Goal: Obtain resource: Download file/media

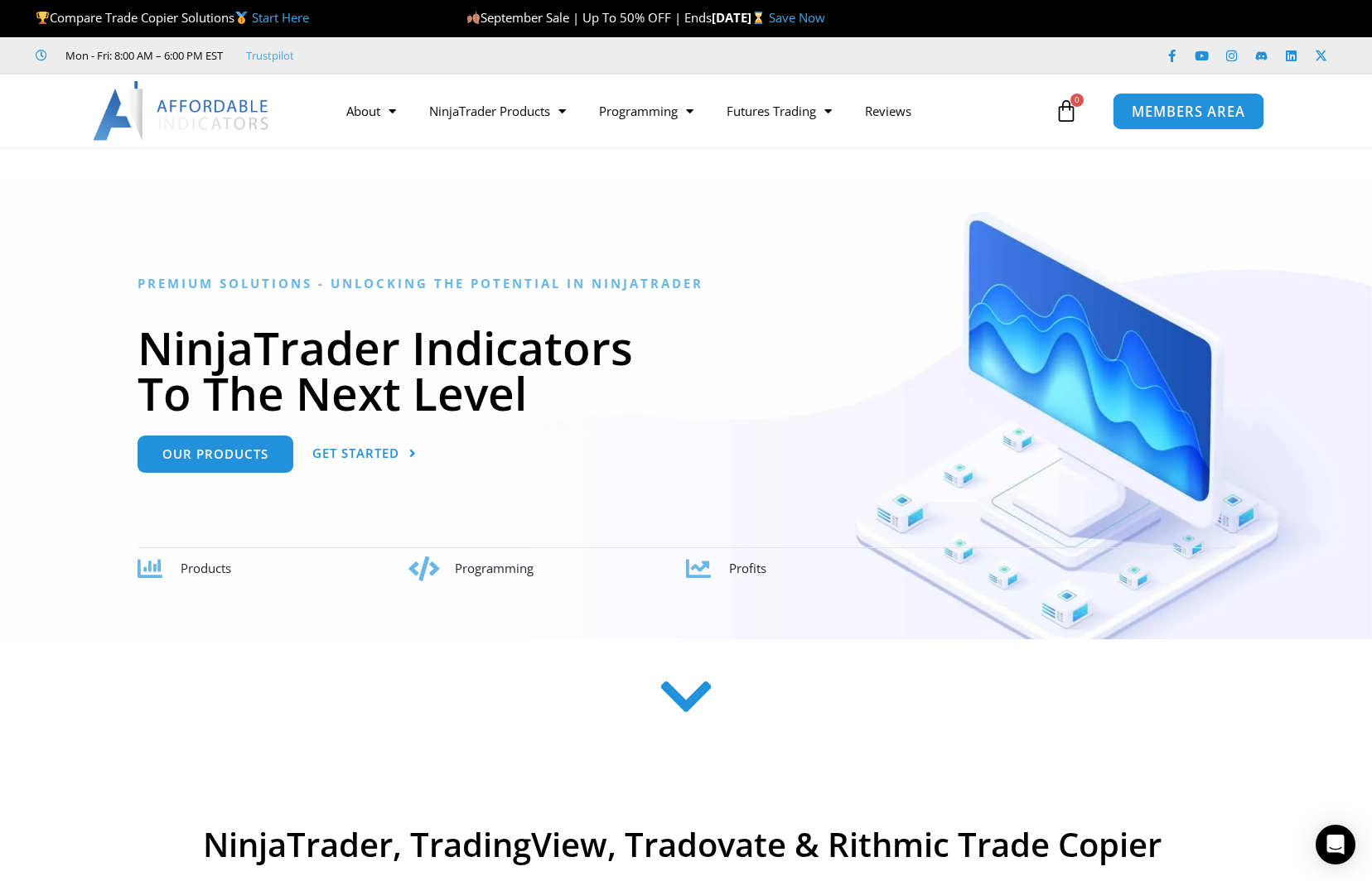
click at [1198, 124] on link "MEMBERS AREA" at bounding box center [1187, 110] width 151 height 38
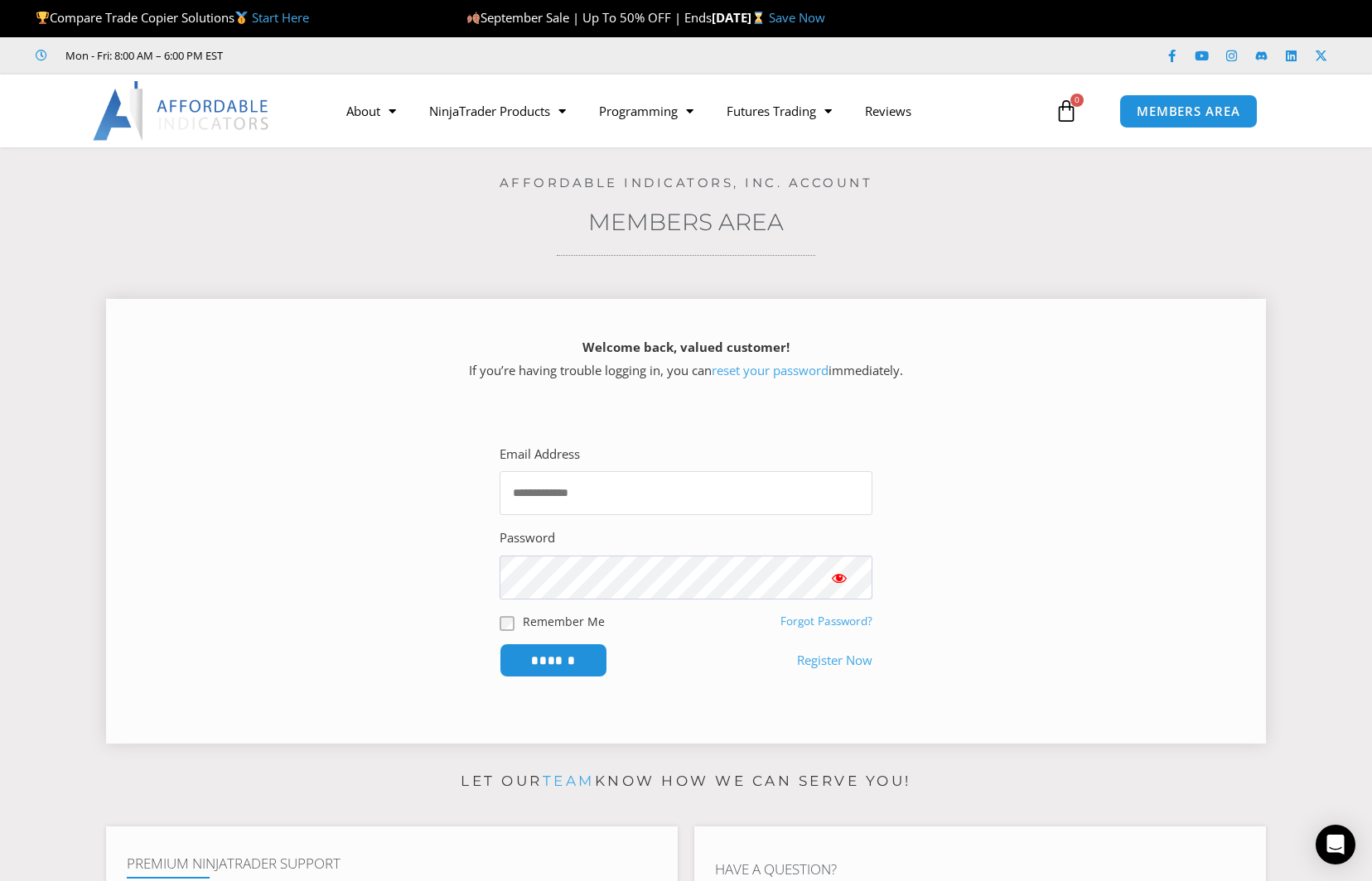
click at [594, 494] on input "Email Address" at bounding box center [686, 493] width 373 height 44
type input "**********"
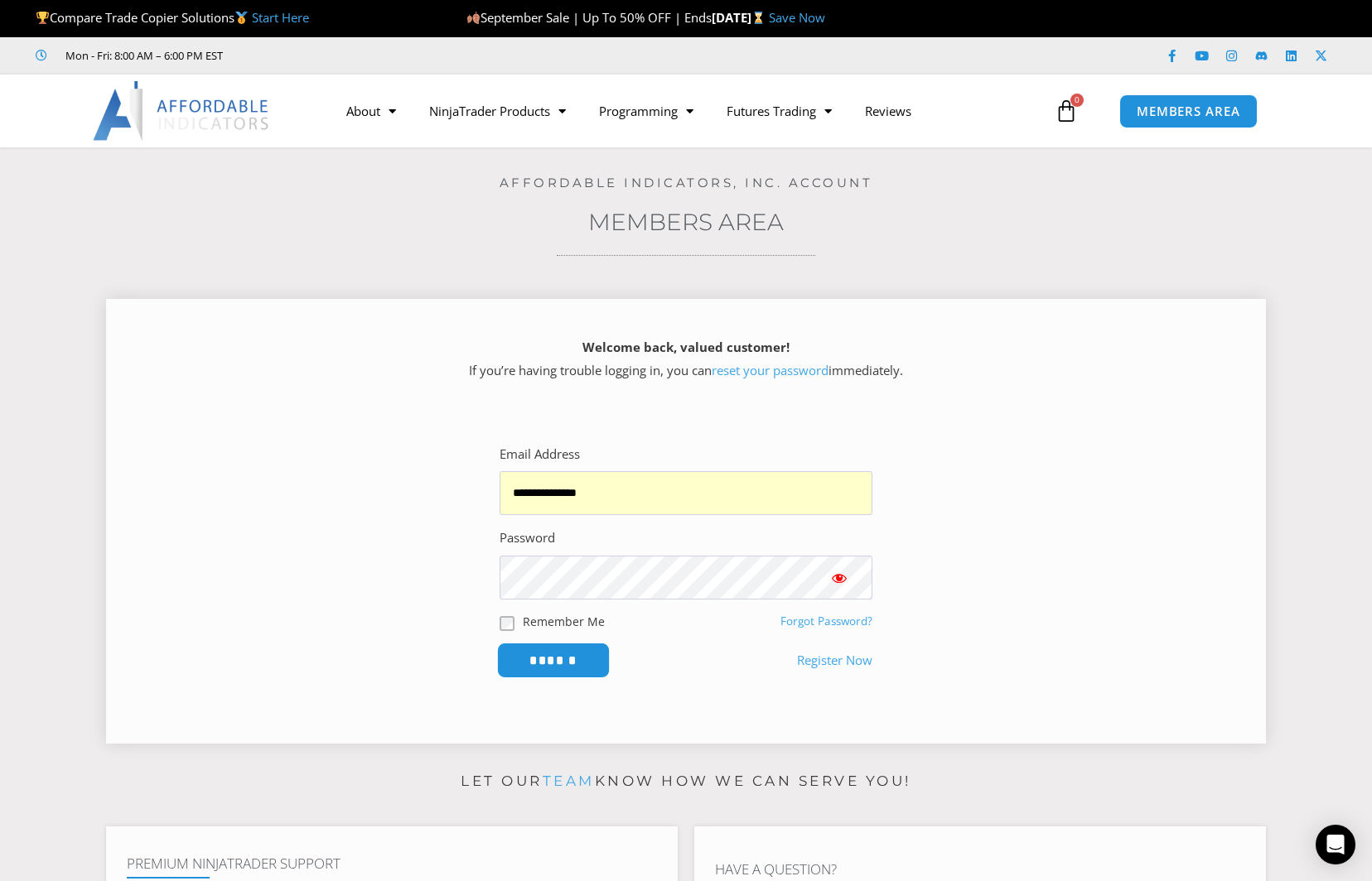
click at [563, 659] on input "******" at bounding box center [553, 660] width 114 height 36
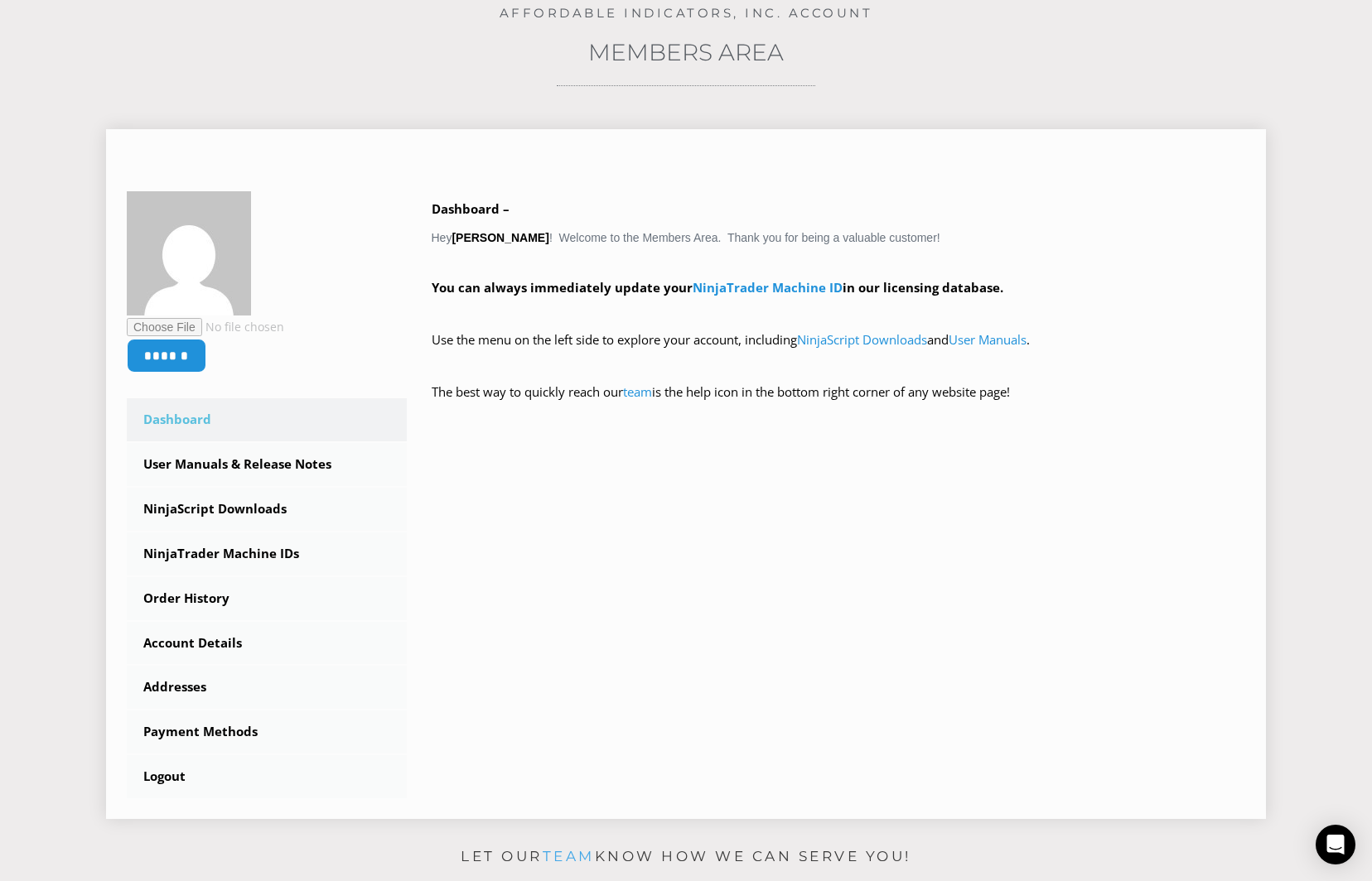
scroll to position [213, 0]
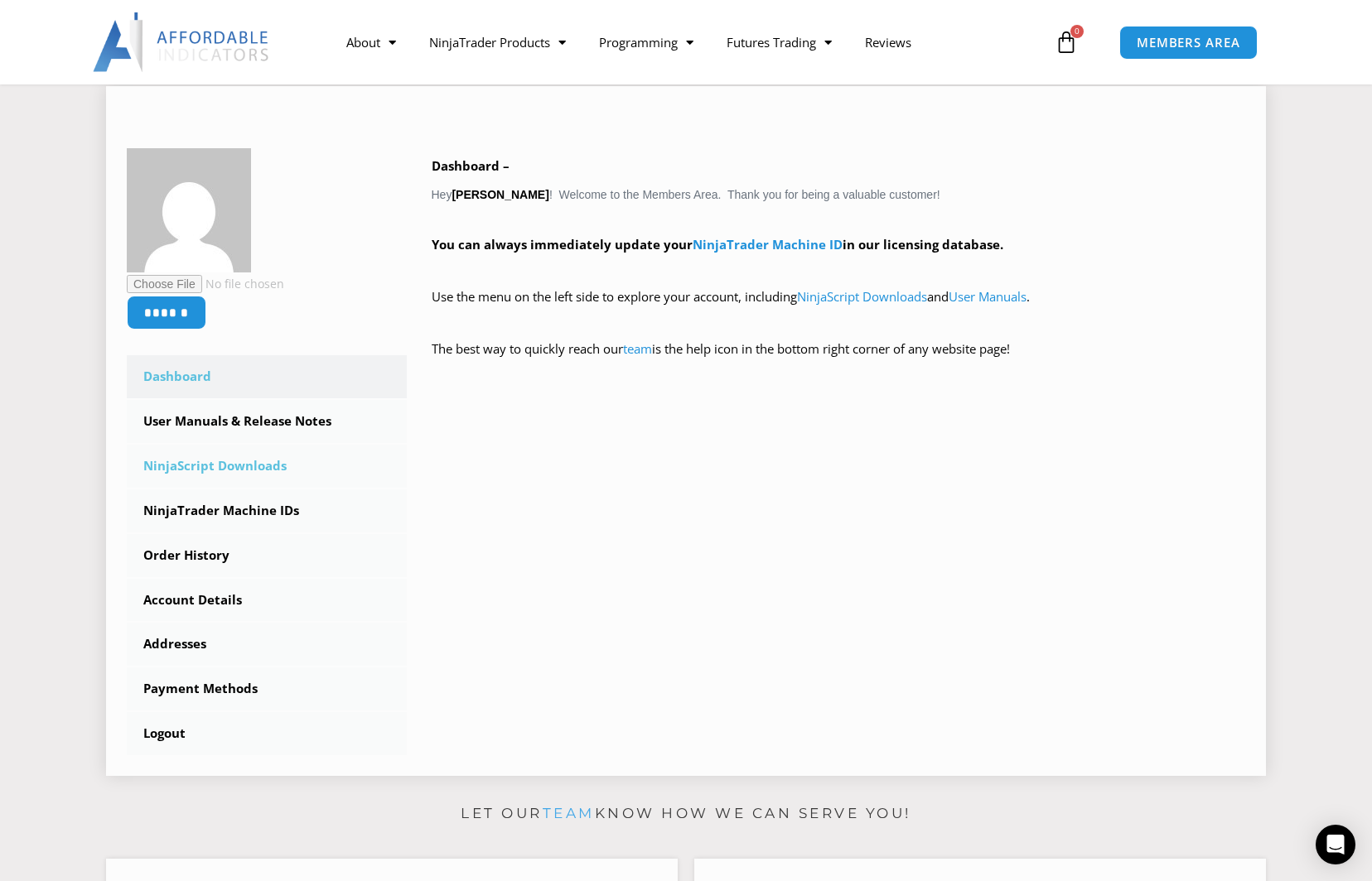
click at [243, 471] on link "NinjaScript Downloads" at bounding box center [266, 466] width 280 height 43
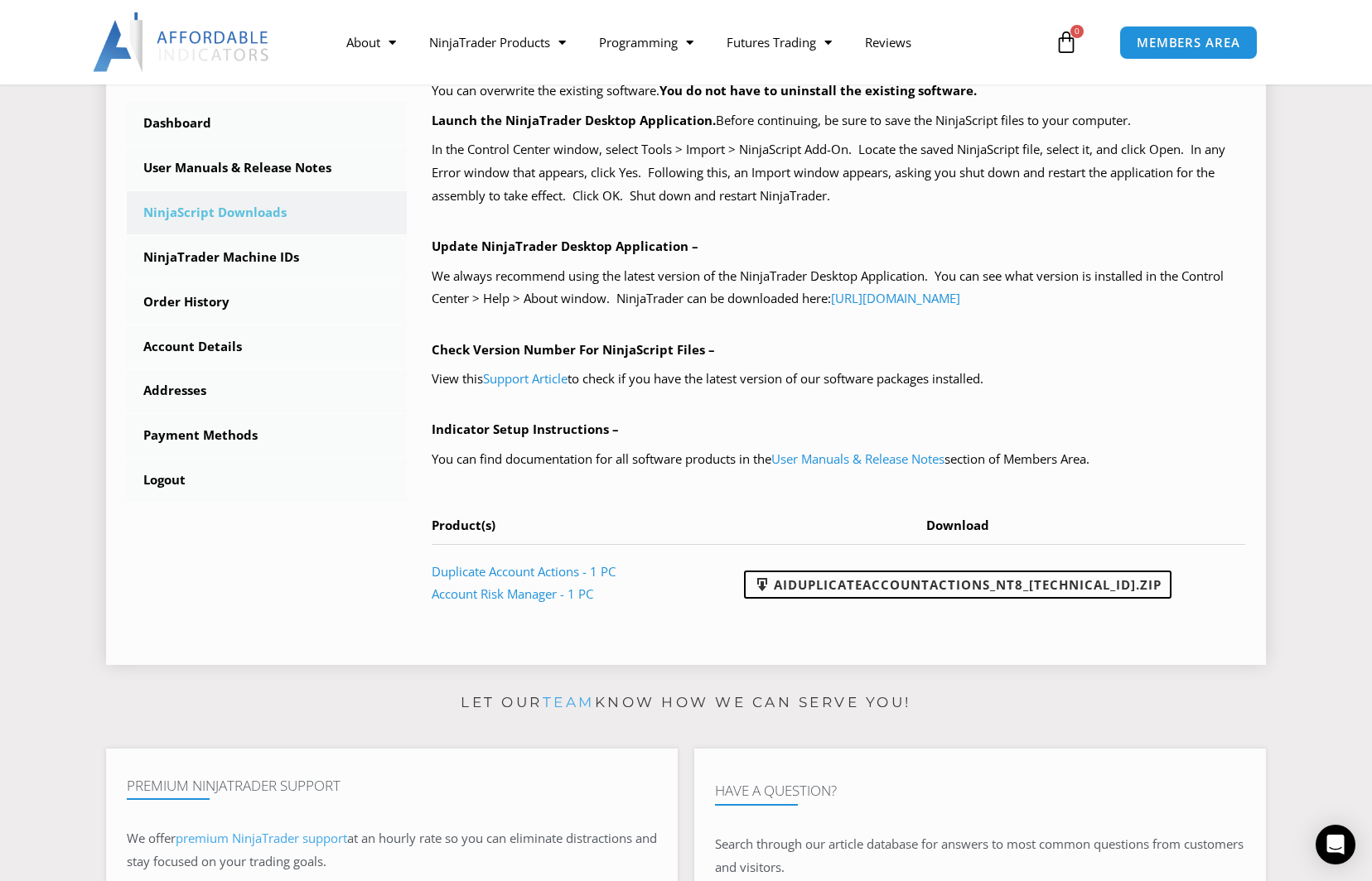
scroll to position [458, 0]
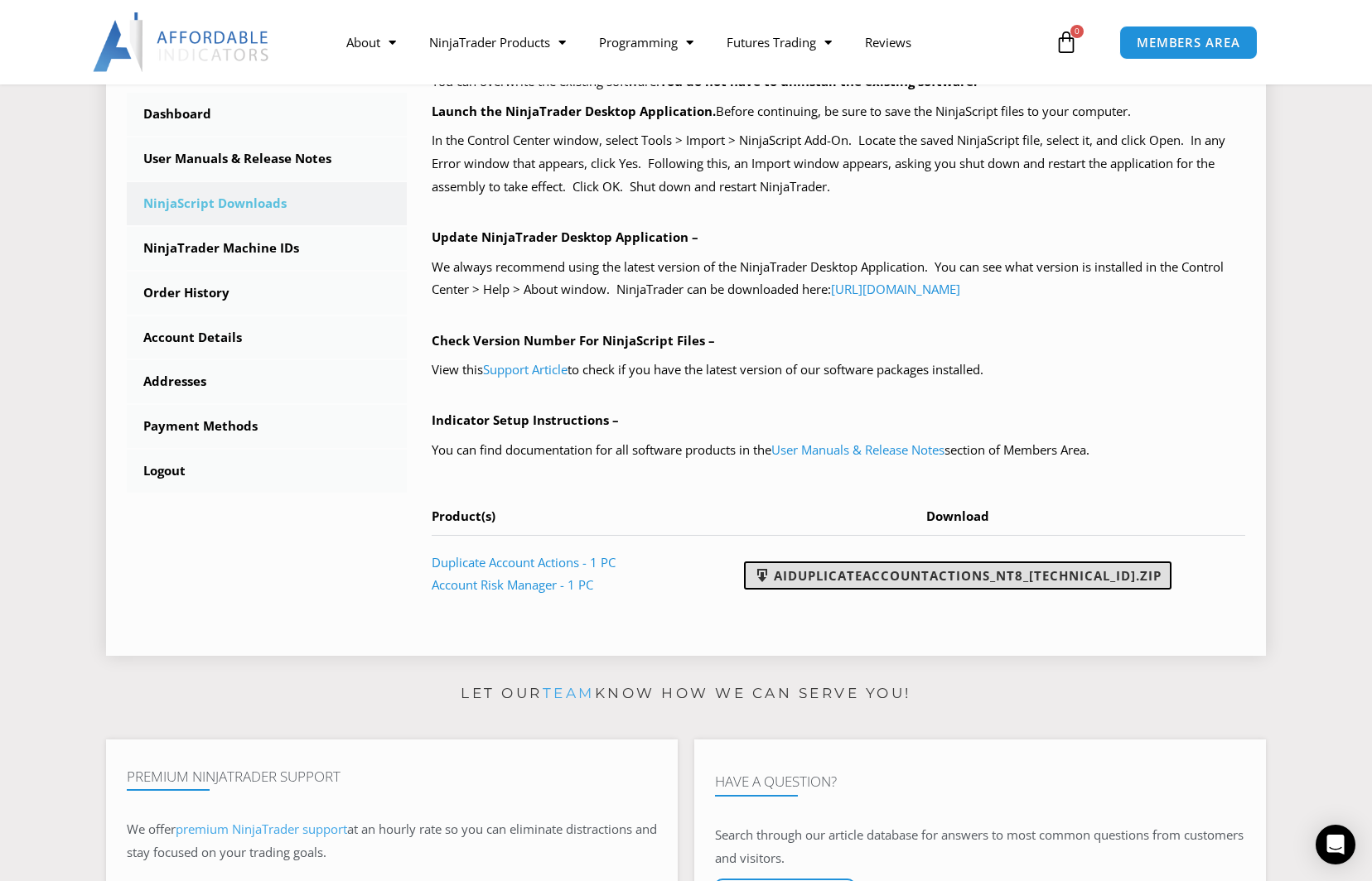
click at [936, 573] on link "AIDuplicateAccountActions_NT8_25.9.10.1.zip" at bounding box center [958, 576] width 428 height 28
click at [842, 450] on link "User Manuals & Release Notes" at bounding box center [858, 449] width 173 height 16
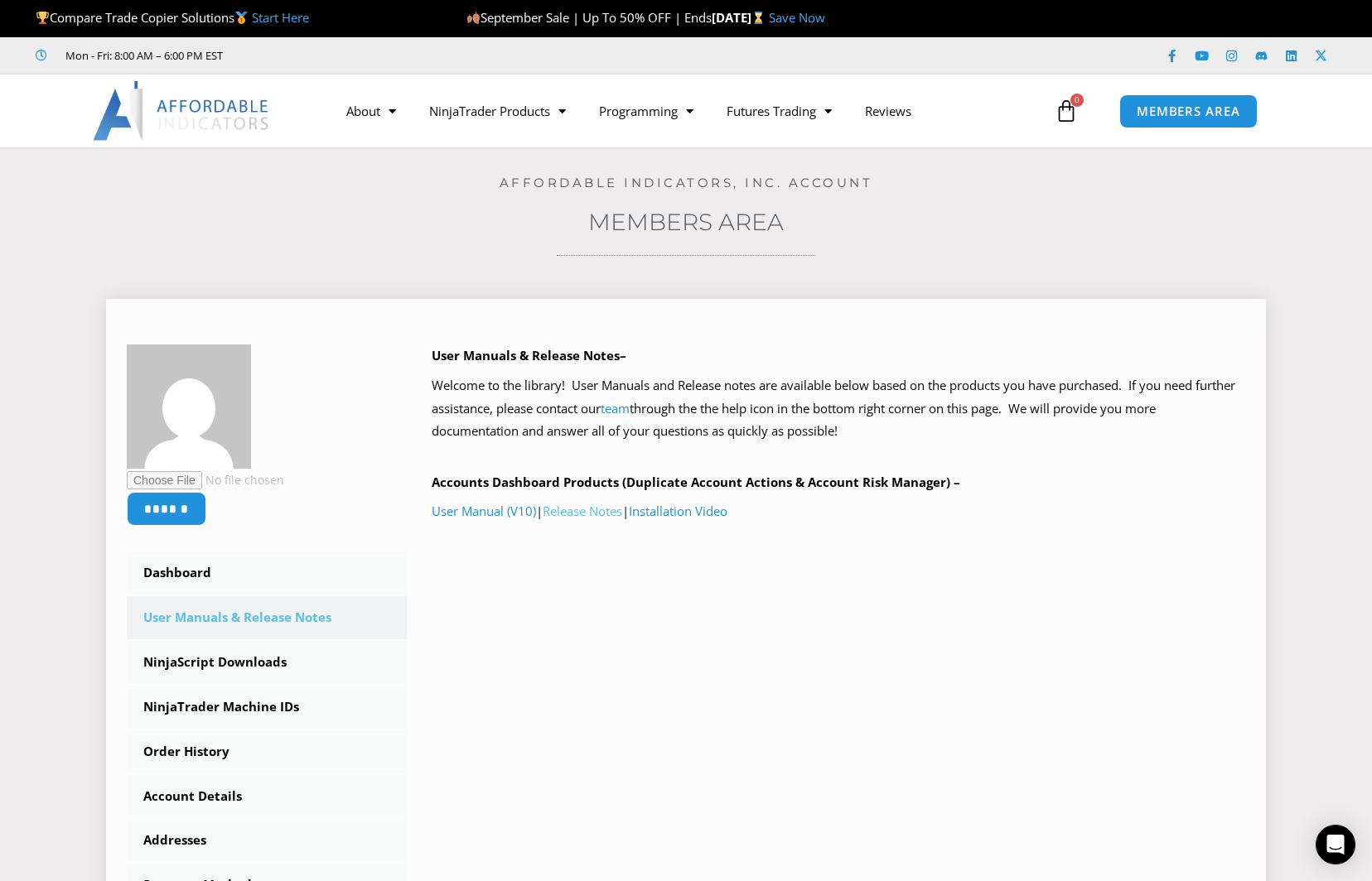
click at [605, 516] on link "Release Notes" at bounding box center [582, 511] width 80 height 16
click at [1166, 109] on span "MEMBERS AREA" at bounding box center [1188, 111] width 114 height 14
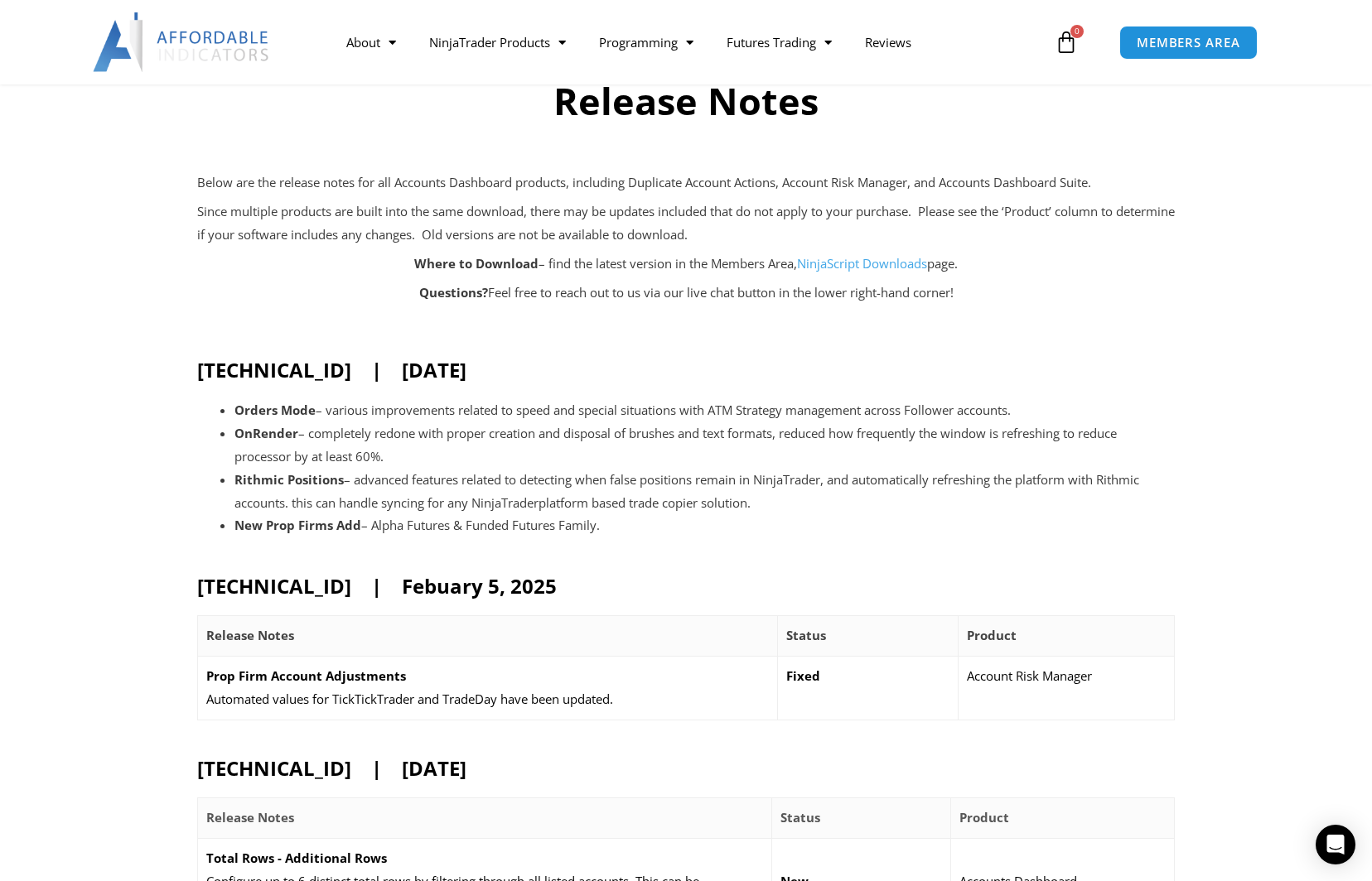
scroll to position [239, 0]
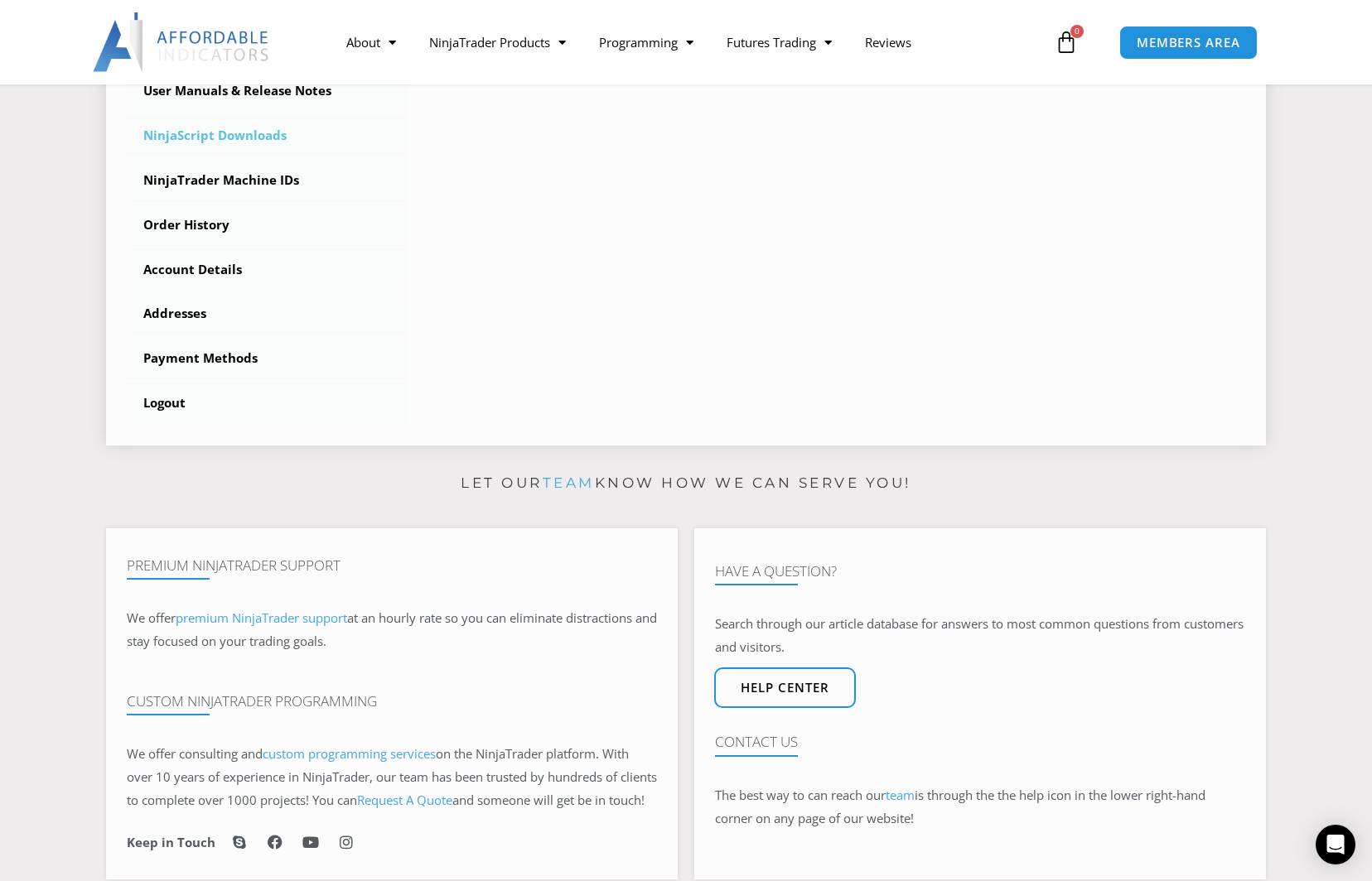
scroll to position [560, 0]
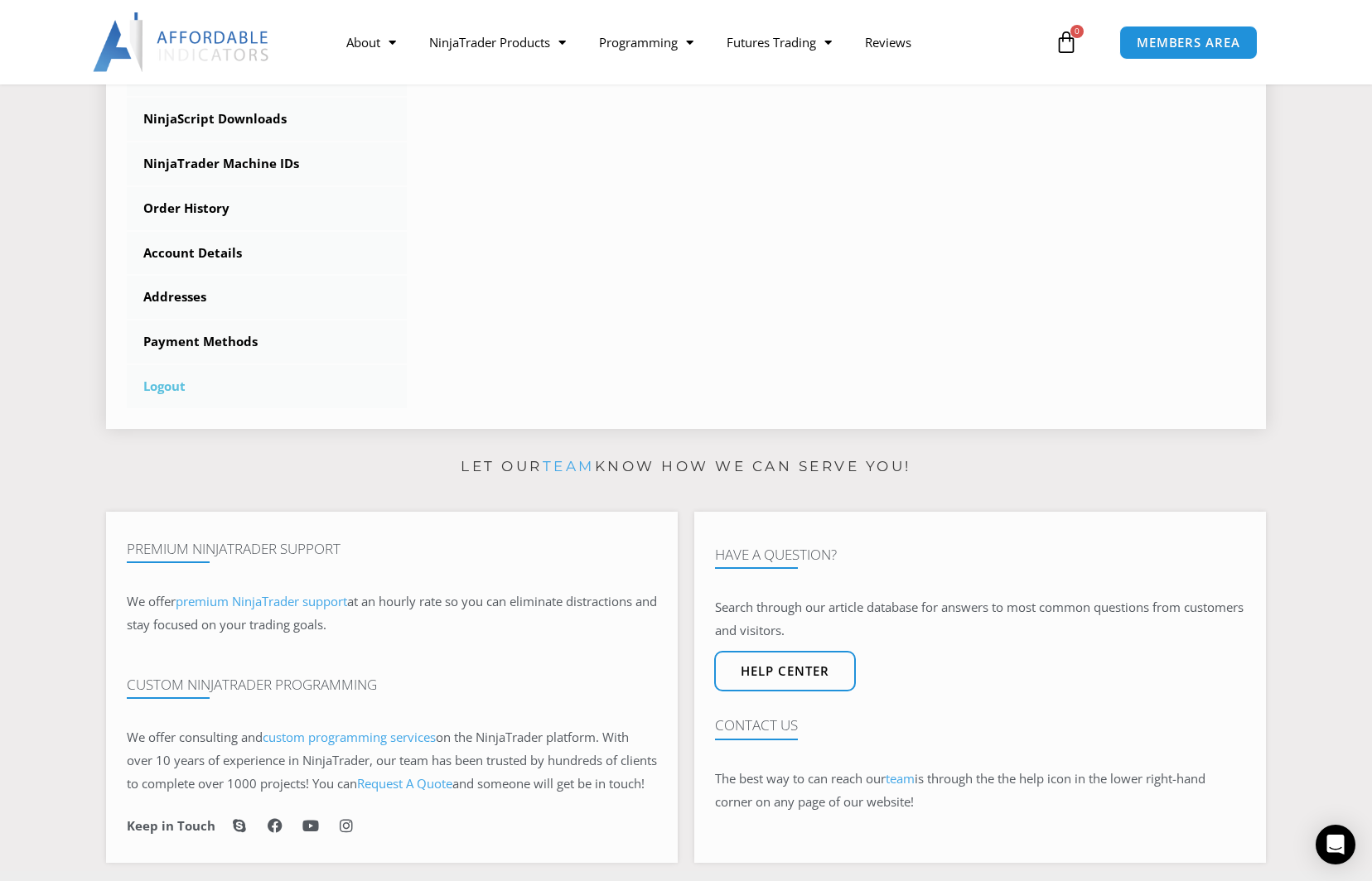
click at [152, 379] on link "Logout" at bounding box center [266, 387] width 280 height 43
